Goal: Task Accomplishment & Management: Manage account settings

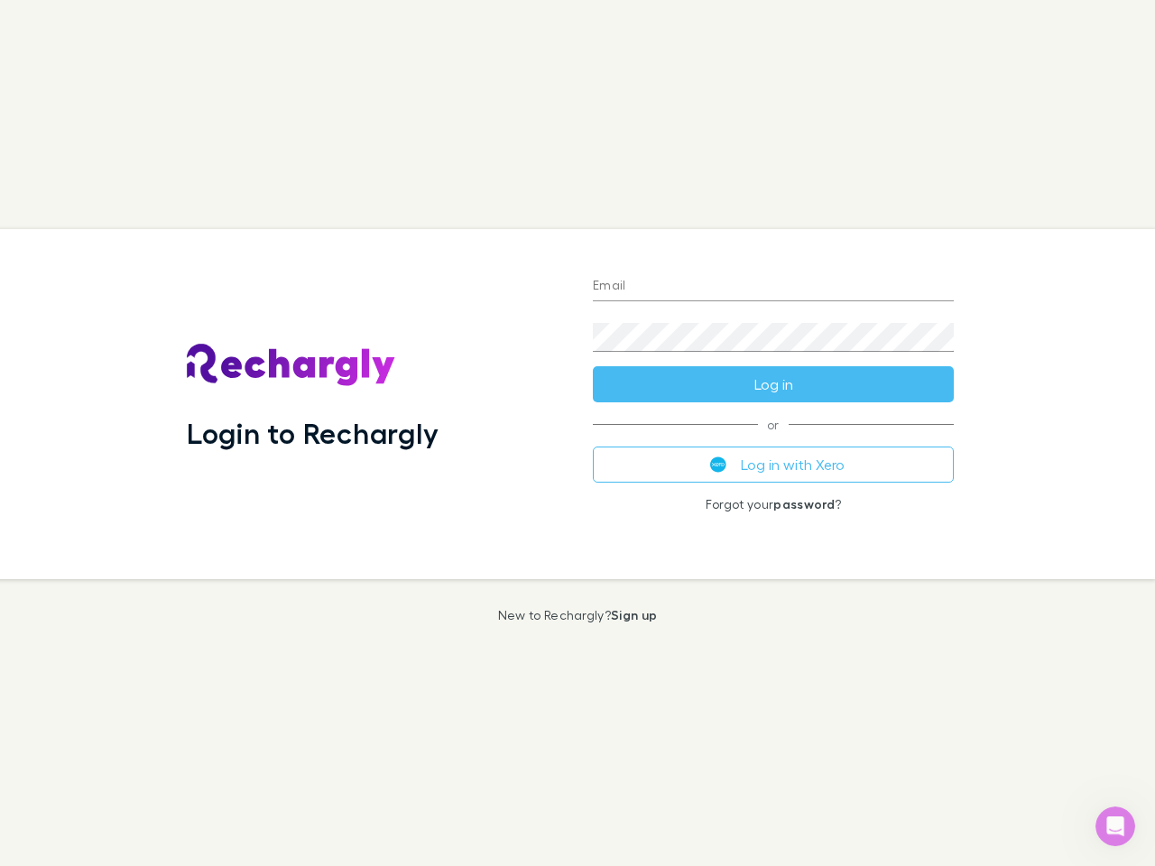
click at [578, 433] on div "Login to Rechargly" at bounding box center [375, 404] width 406 height 350
click at [774, 287] on input "Email" at bounding box center [773, 287] width 361 height 29
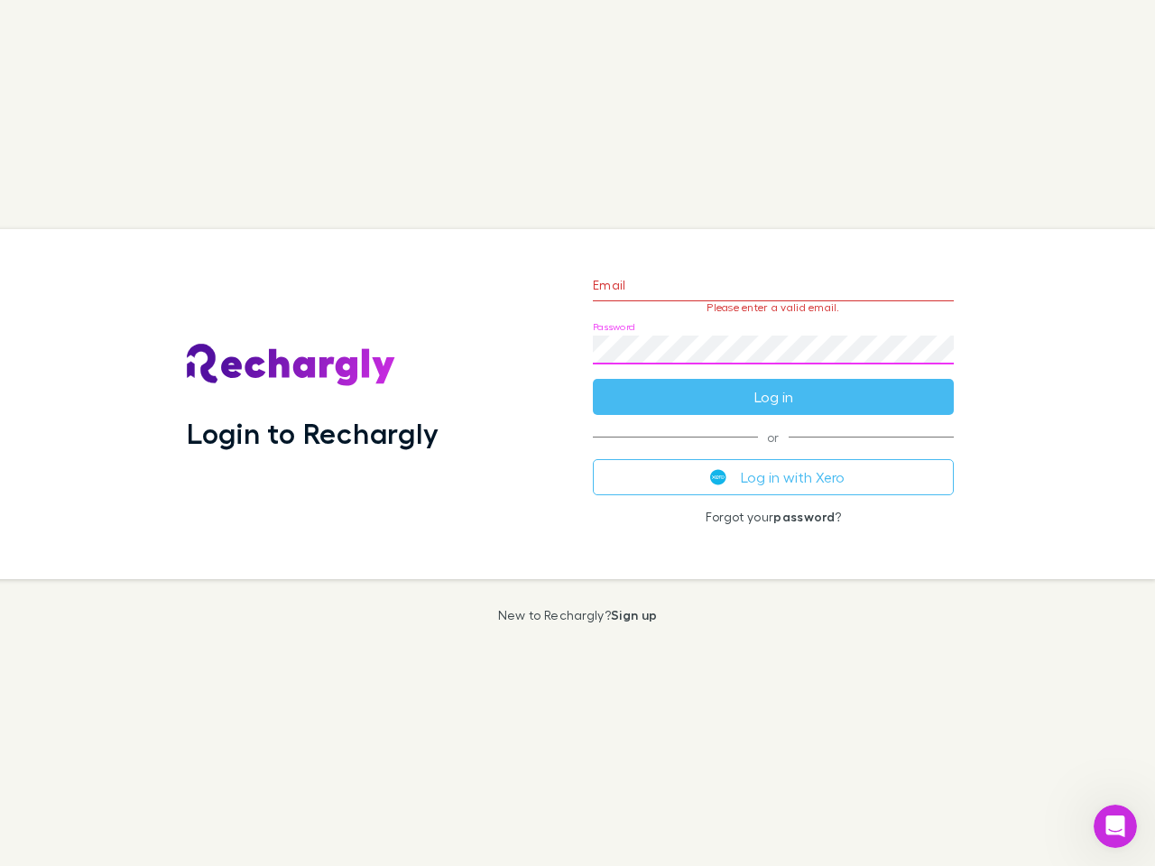
click at [774, 385] on form "Email Please enter a valid email. Password Log in" at bounding box center [773, 336] width 361 height 157
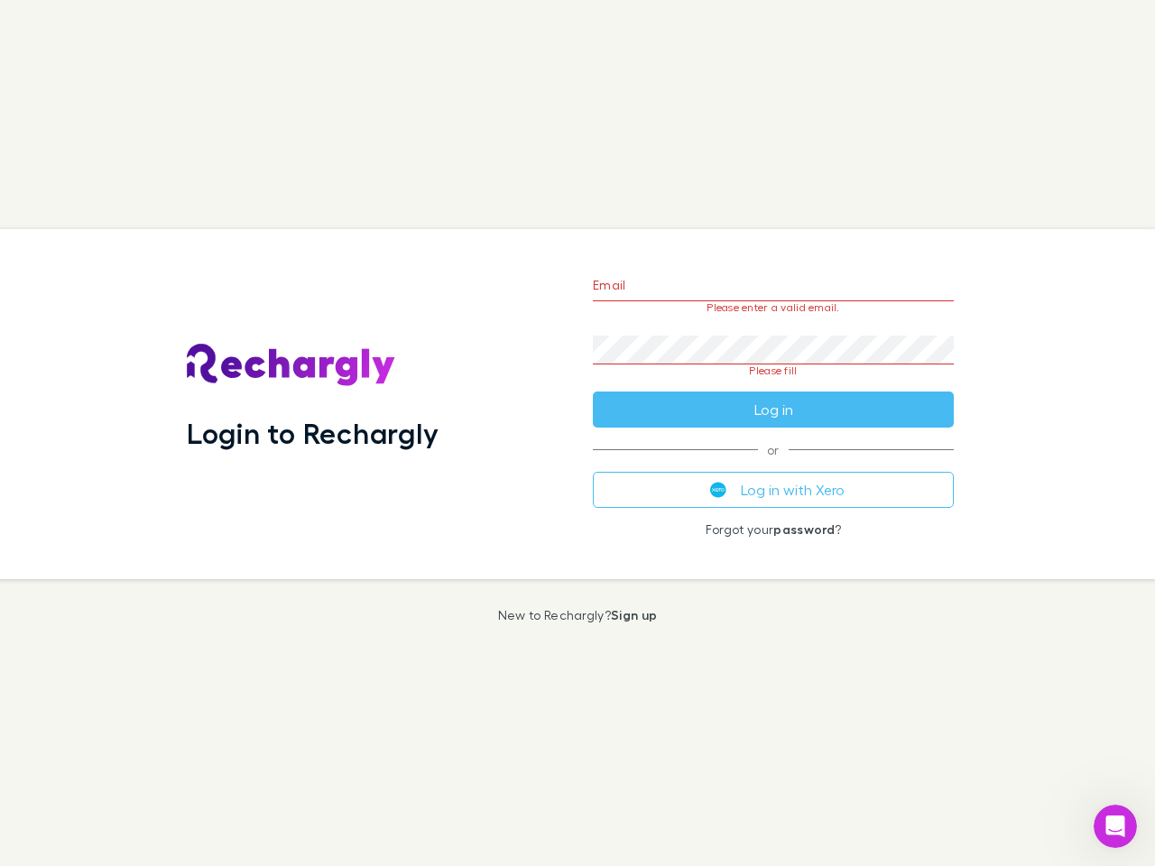
click at [774, 465] on div "Email Please enter a valid email. Password Please fill Log in or Log in with Xe…" at bounding box center [774, 404] width 390 height 350
click at [1116, 827] on icon "Open Intercom Messenger" at bounding box center [1116, 827] width 30 height 30
